Goal: Task Accomplishment & Management: Manage account settings

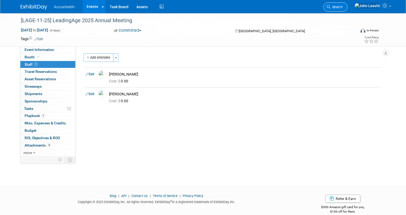
click at [343, 6] on span "Search" at bounding box center [337, 7] width 12 height 4
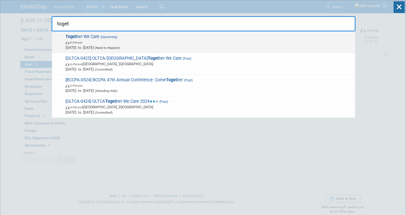
type input "toget"
click at [114, 40] on span "In-Person" at bounding box center [209, 42] width 287 height 5
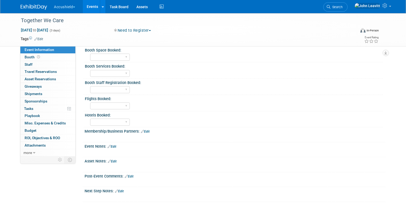
scroll to position [175, 0]
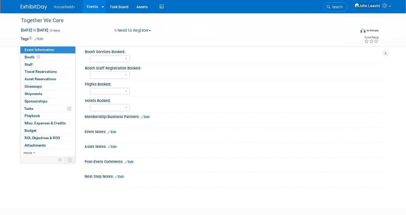
click at [114, 131] on link "Edit" at bounding box center [112, 132] width 9 height 4
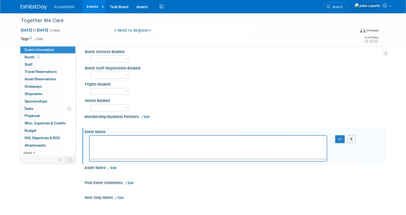
scroll to position [0, 0]
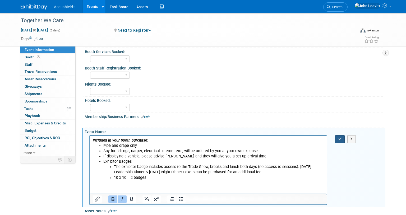
click at [337, 140] on button "button" at bounding box center [341, 139] width 10 height 8
